Goal: Task Accomplishment & Management: Manage account settings

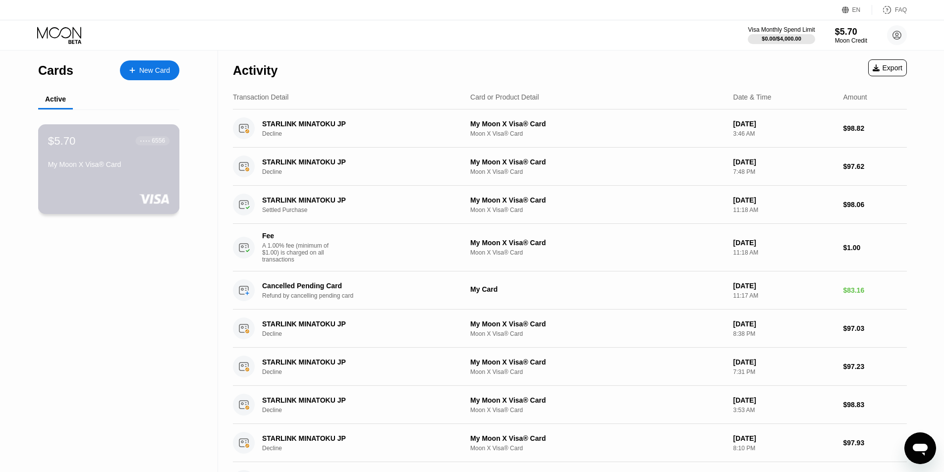
click at [115, 147] on div "$5.70 ● ● ● ● 6556" at bounding box center [108, 140] width 121 height 13
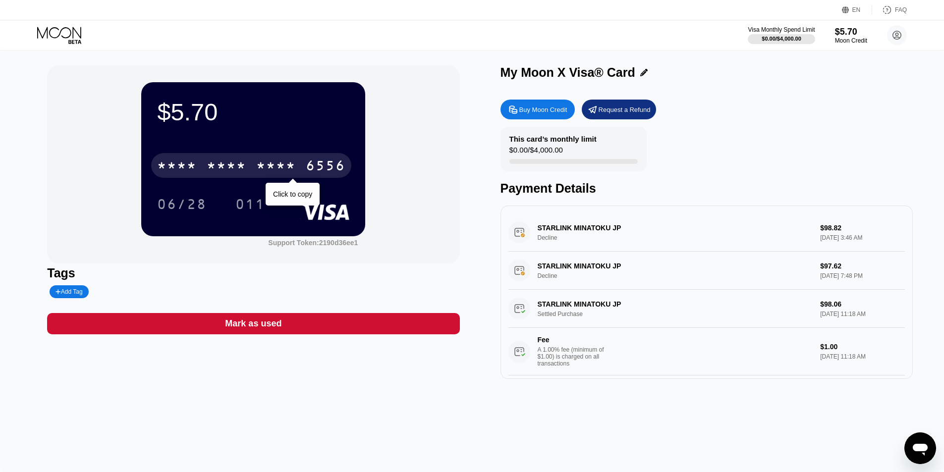
click at [296, 167] on div "* * * *" at bounding box center [276, 167] width 40 height 16
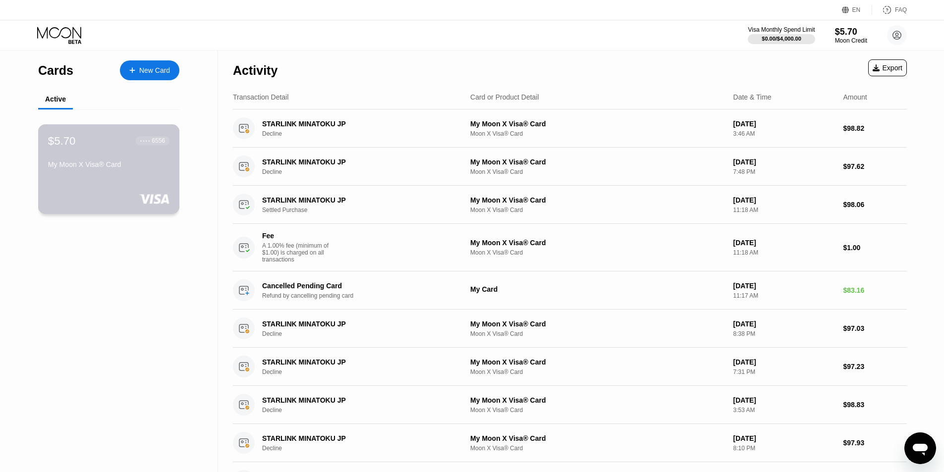
click at [125, 162] on div "$5.70 ● ● ● ● 6556 My Moon X Visa® Card" at bounding box center [108, 153] width 121 height 38
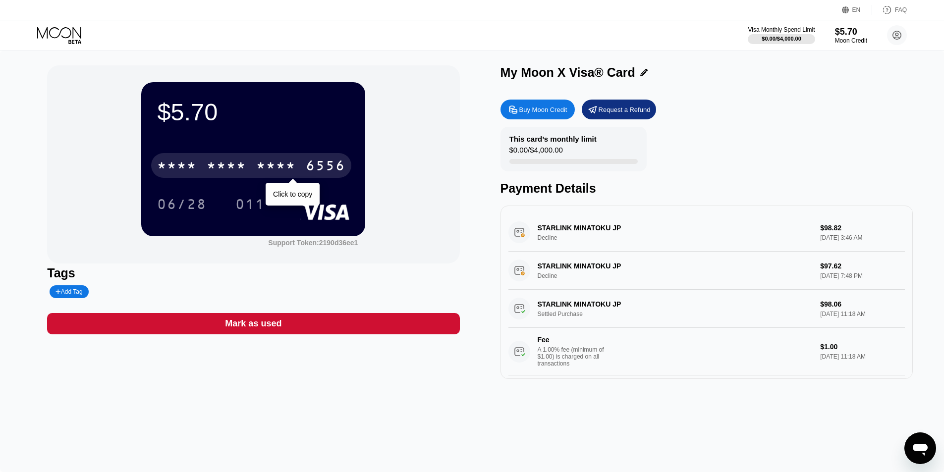
click at [278, 163] on div "* * * *" at bounding box center [276, 167] width 40 height 16
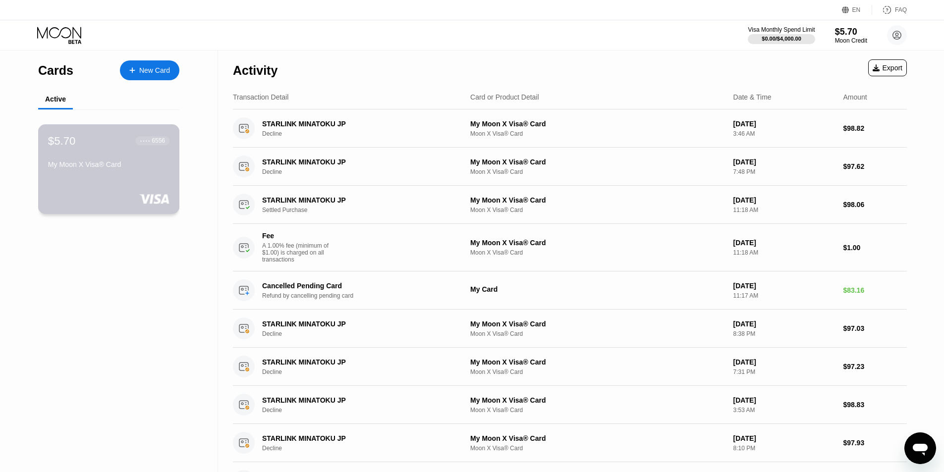
click at [119, 153] on div "$5.70 ● ● ● ● 6556 My Moon X Visa® Card" at bounding box center [108, 153] width 121 height 38
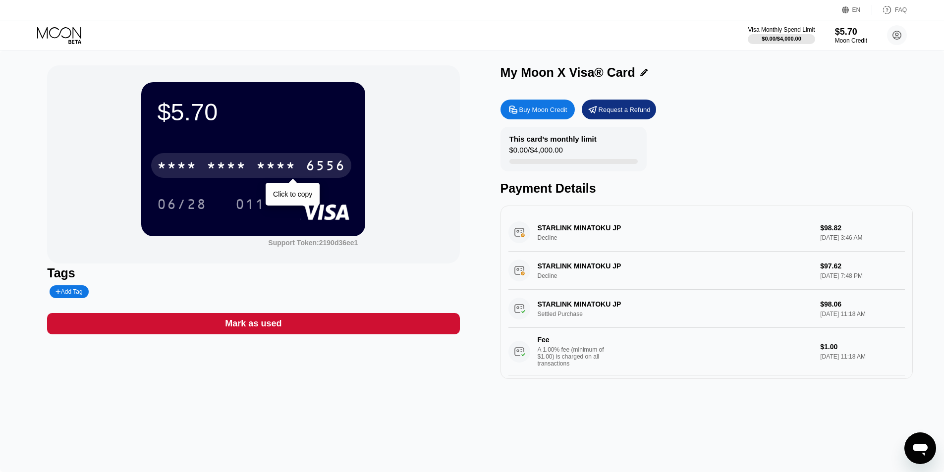
click at [266, 160] on div "* * * * * * * * * * * * 6556" at bounding box center [251, 165] width 200 height 25
